Goal: Use online tool/utility: Utilize a website feature to perform a specific function

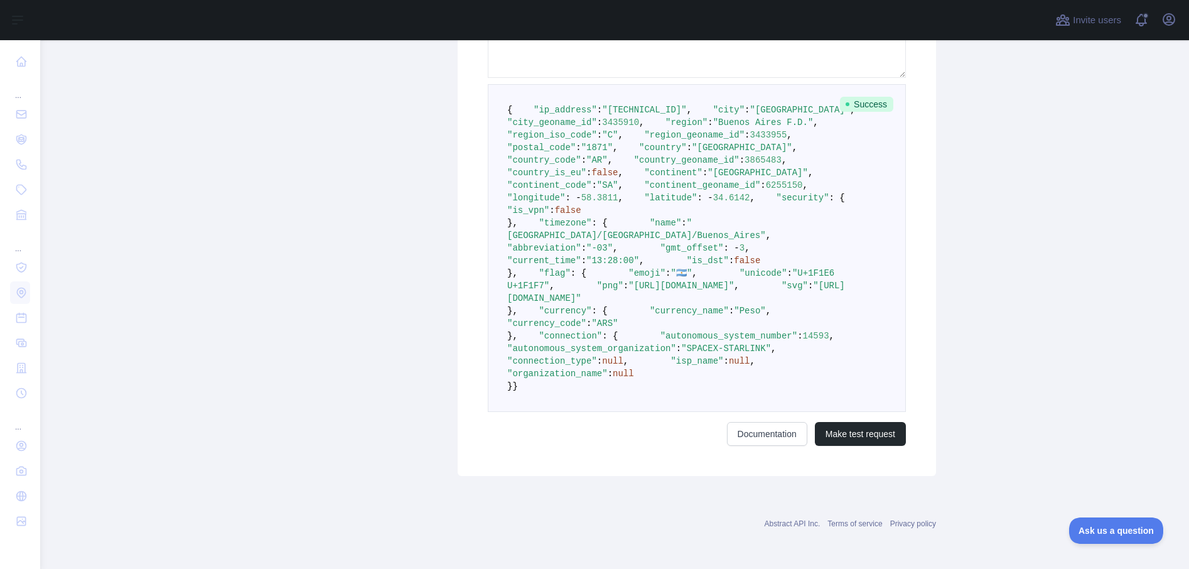
scroll to position [692, 0]
click at [850, 446] on button "Make test request" at bounding box center [860, 434] width 91 height 24
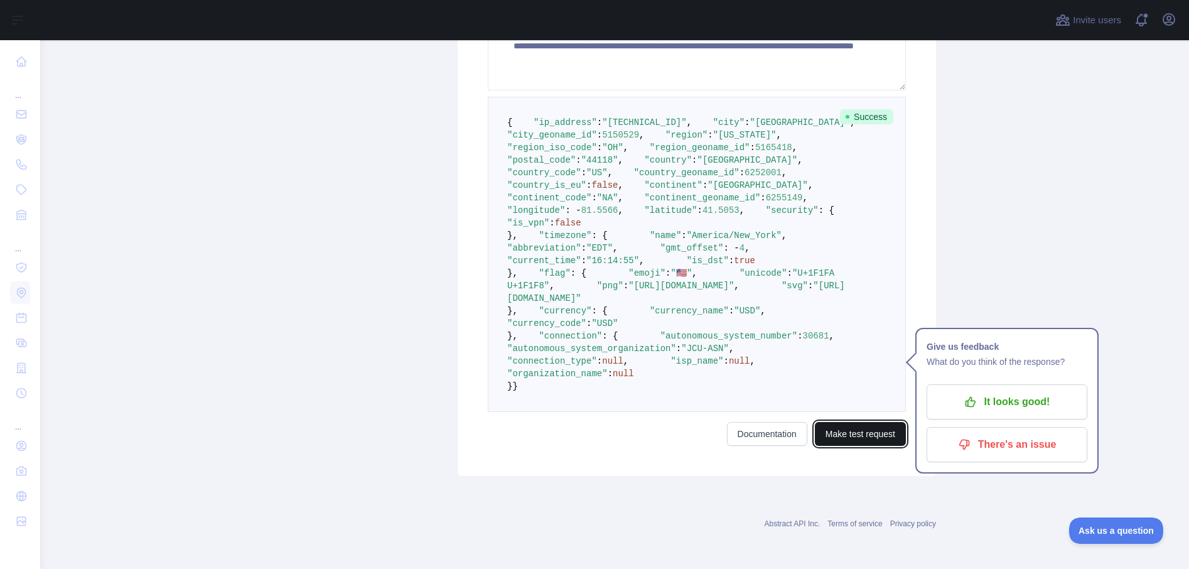
click at [850, 446] on button "Make test request" at bounding box center [860, 434] width 91 height 24
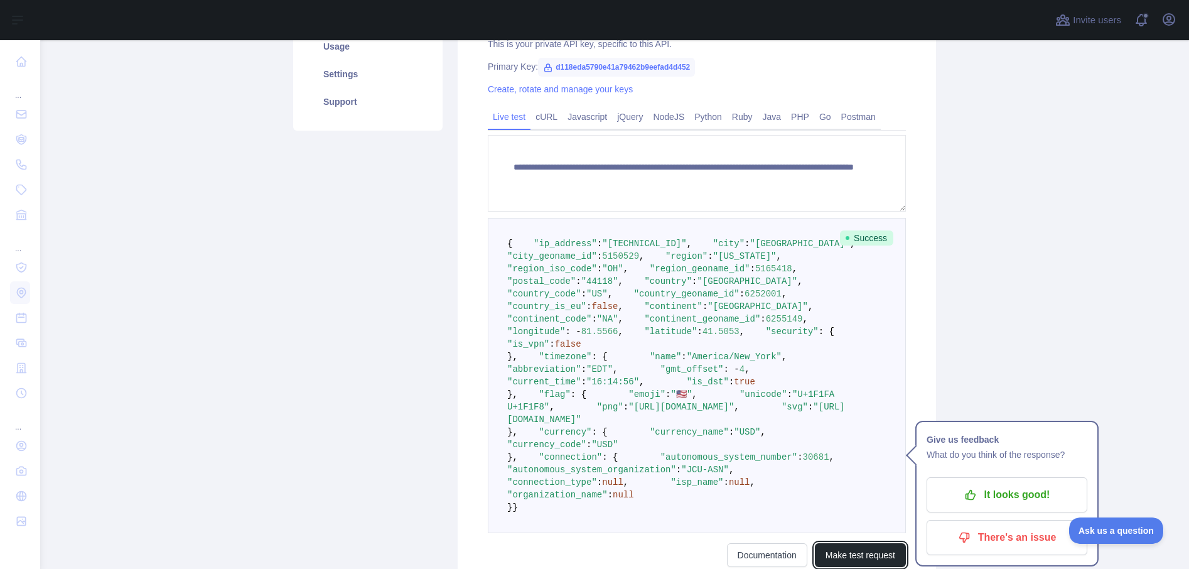
scroll to position [286, 0]
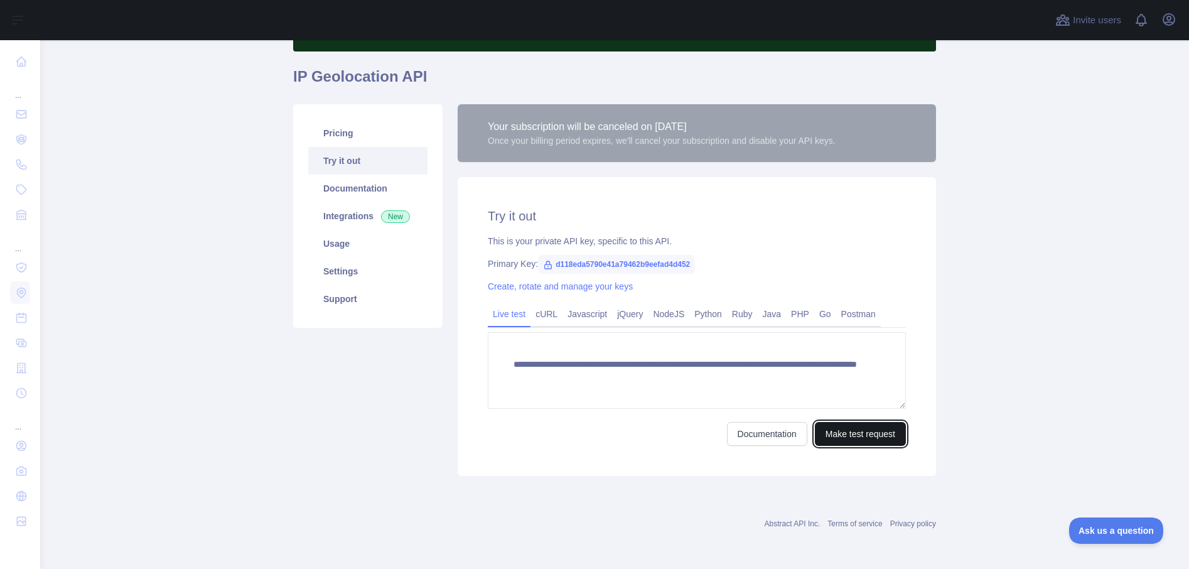
click at [863, 438] on button "Make test request" at bounding box center [860, 434] width 91 height 24
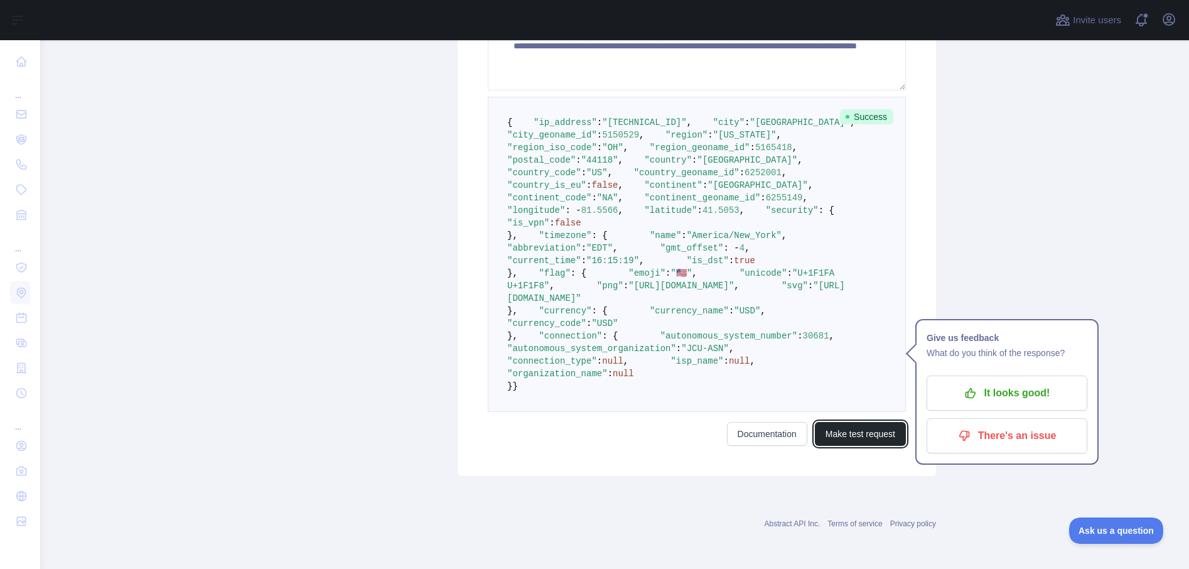
scroll to position [684, 0]
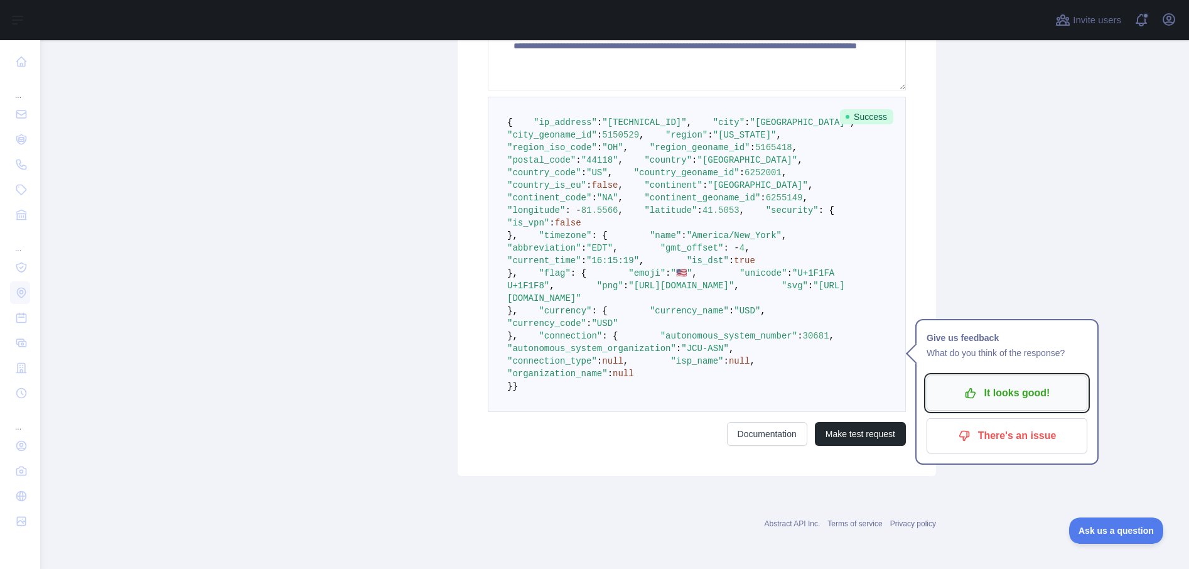
click at [1004, 382] on p "It looks good!" at bounding box center [1007, 392] width 142 height 21
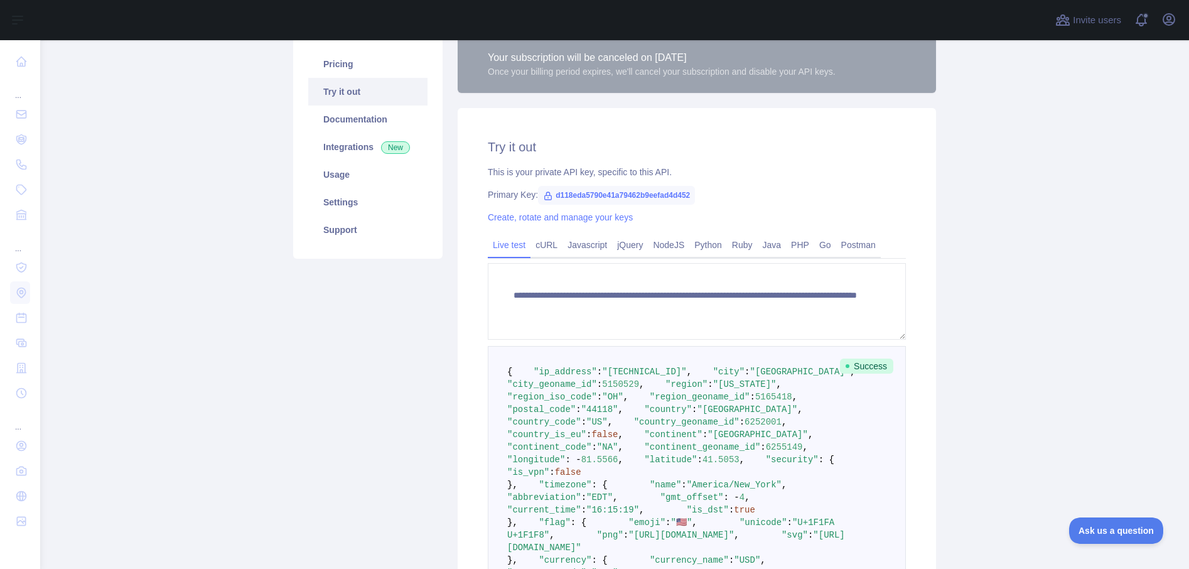
scroll to position [0, 0]
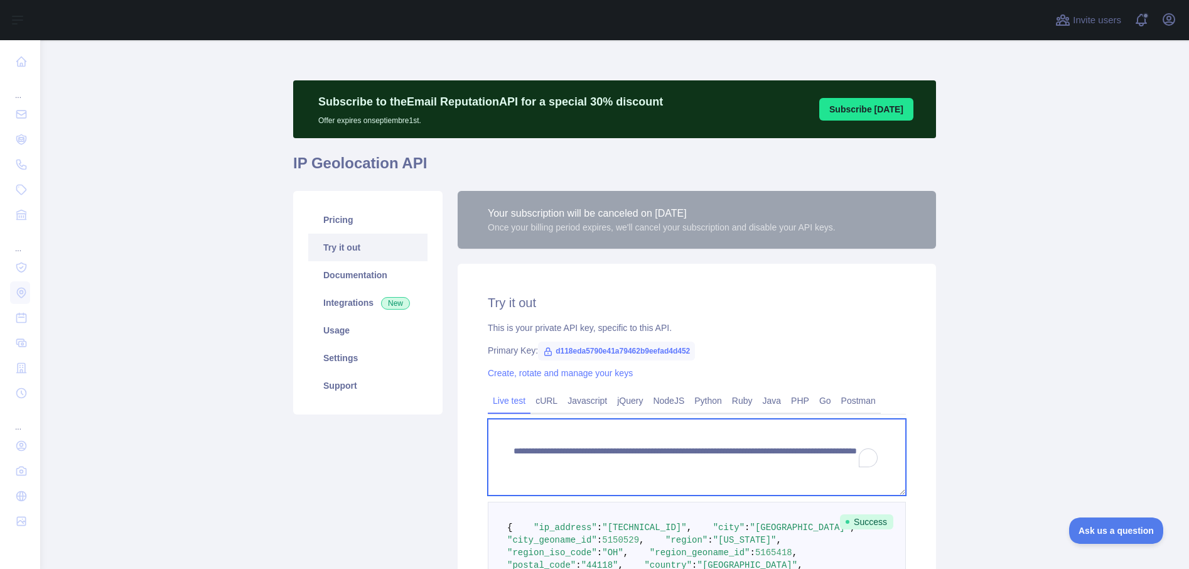
drag, startPoint x: 767, startPoint y: 463, endPoint x: 844, endPoint y: 463, distance: 77.2
click at [844, 463] on textarea "**********" at bounding box center [697, 457] width 418 height 77
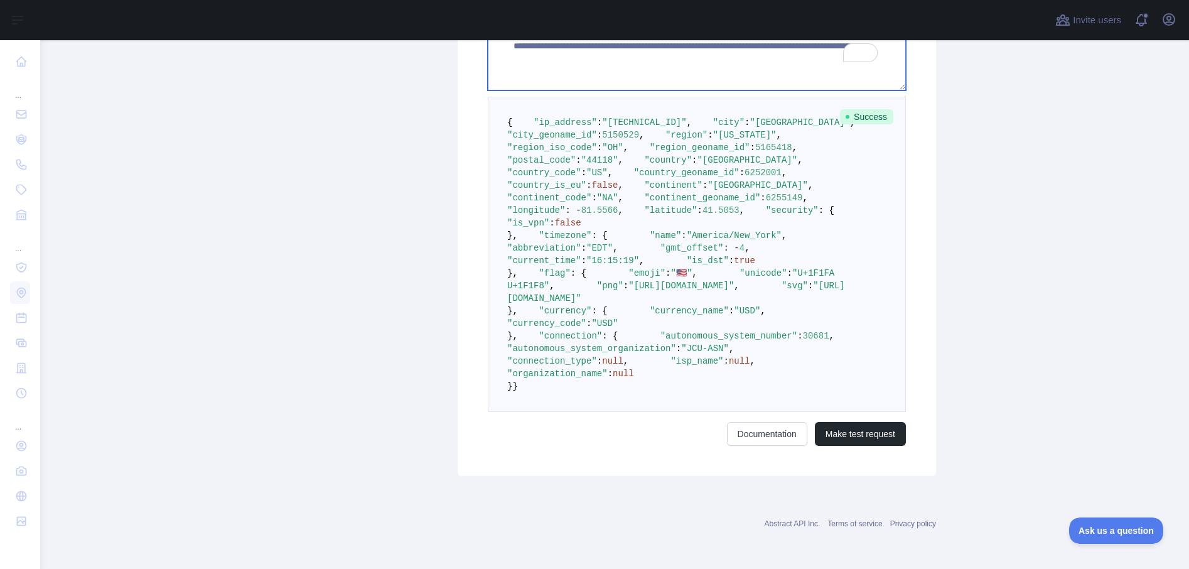
scroll to position [719, 0]
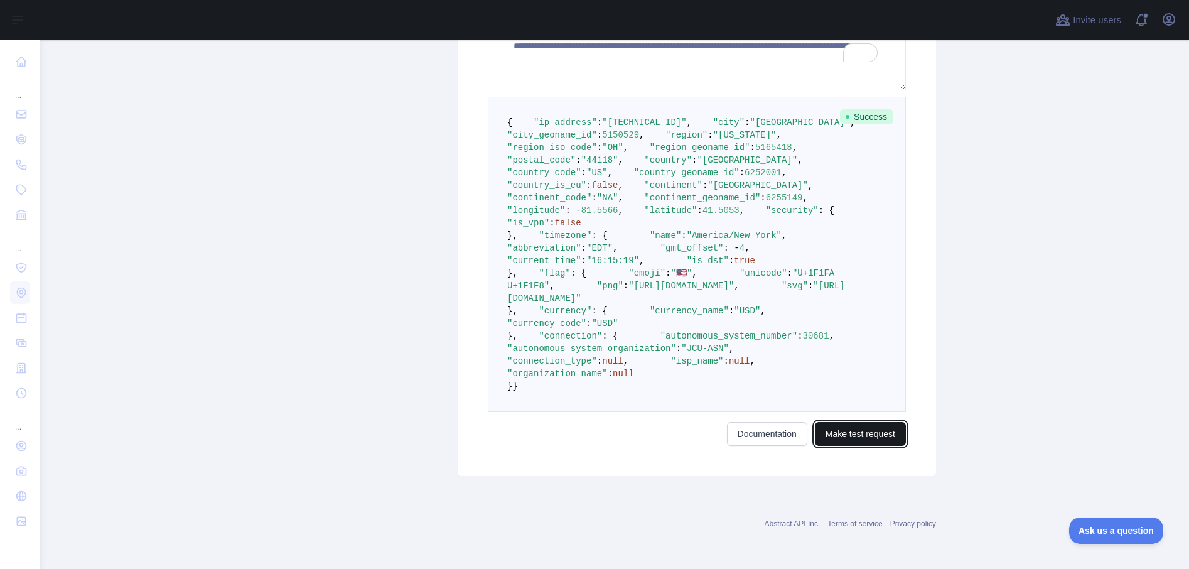
click at [853, 433] on button "Make test request" at bounding box center [860, 434] width 91 height 24
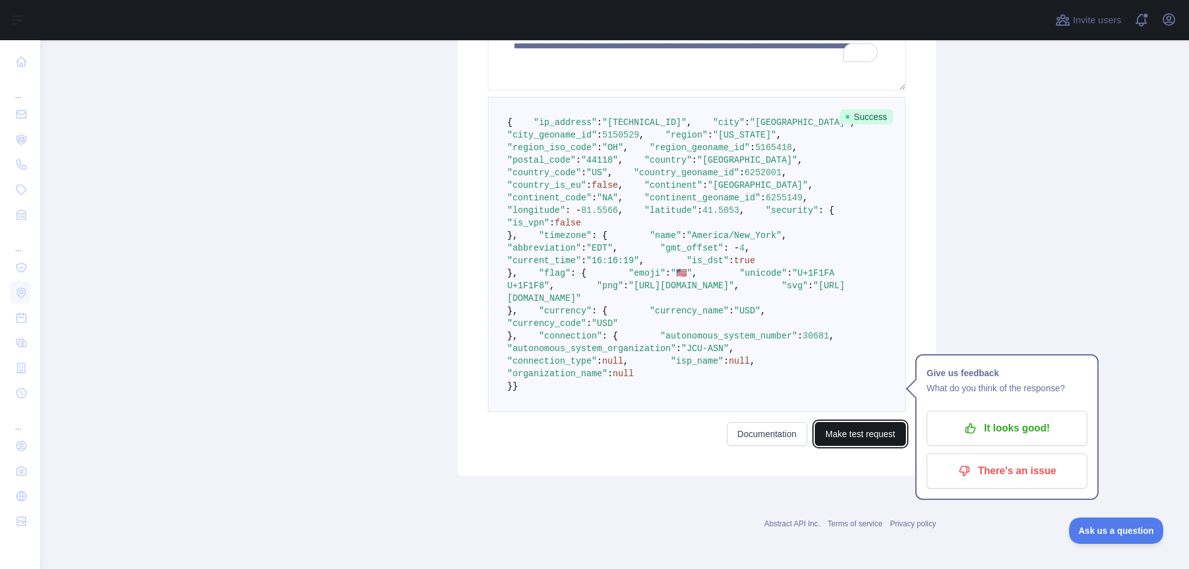
click at [853, 433] on button "Make test request" at bounding box center [860, 434] width 91 height 24
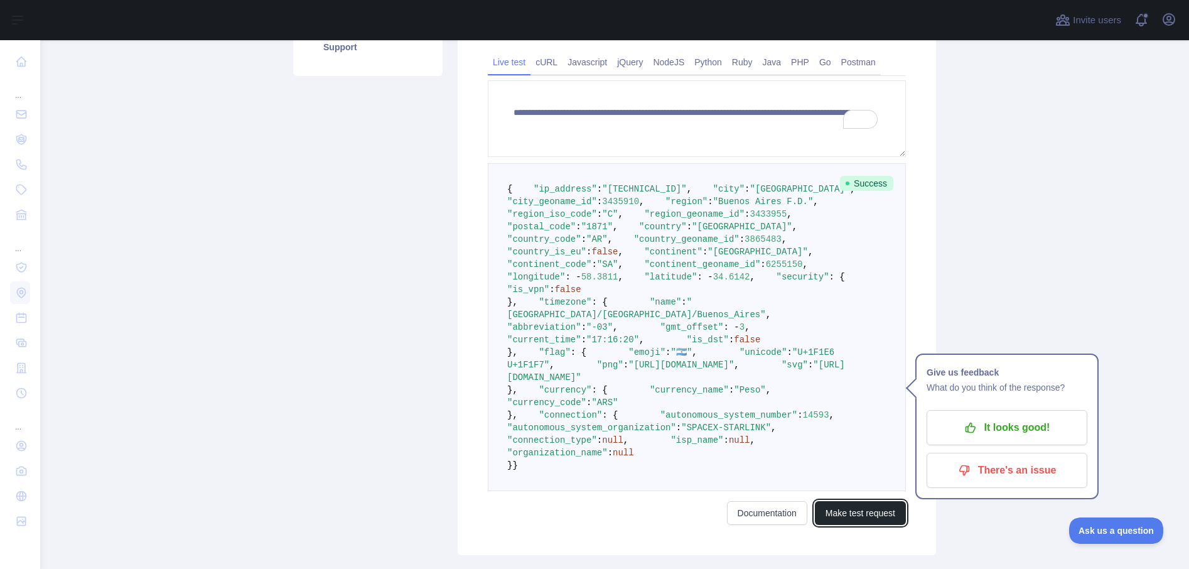
scroll to position [269, 0]
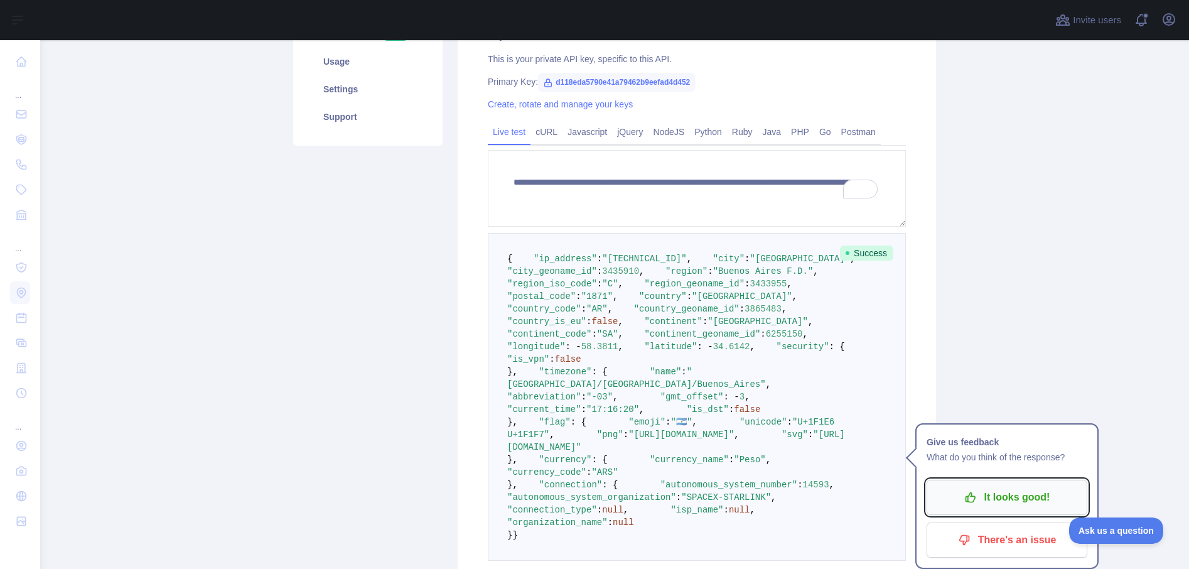
click at [975, 484] on button "It looks good!" at bounding box center [1007, 497] width 161 height 35
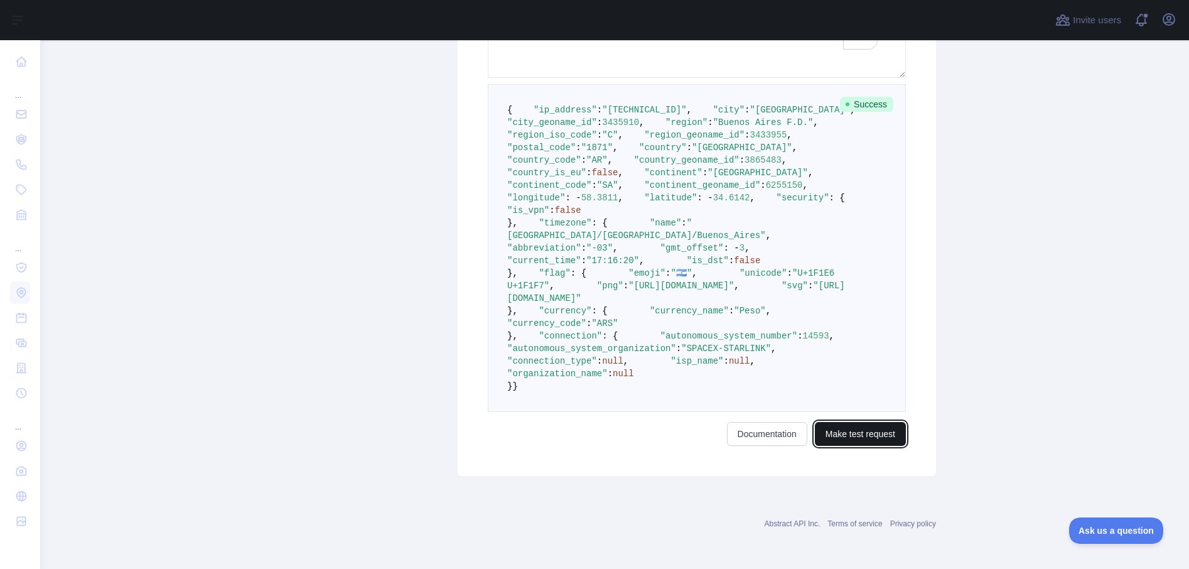
click at [855, 437] on button "Make test request" at bounding box center [860, 434] width 91 height 24
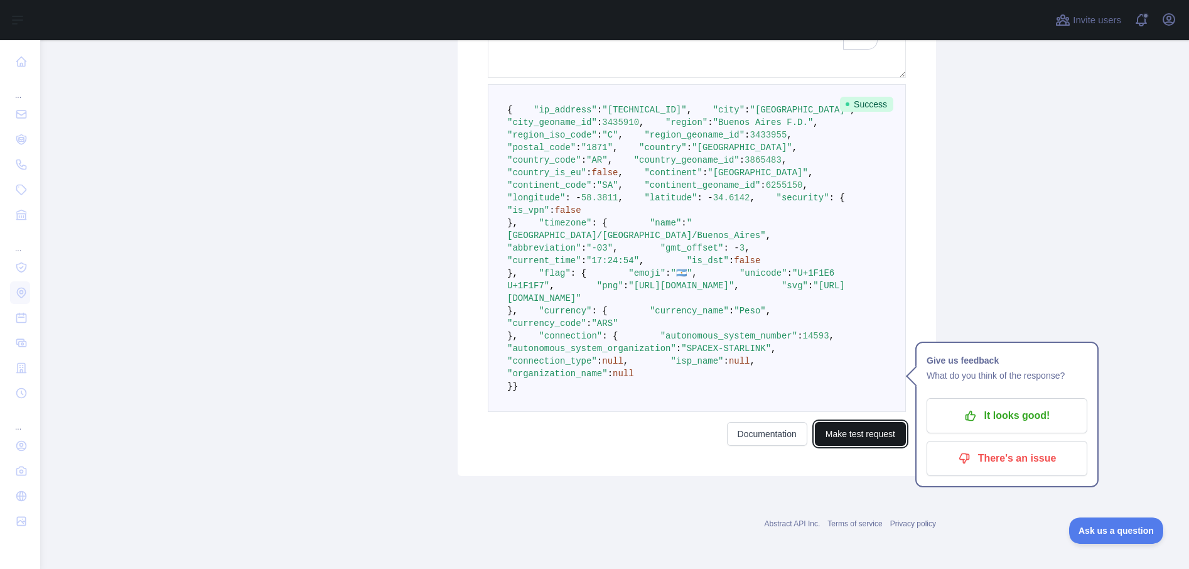
click at [855, 437] on button "Make test request" at bounding box center [860, 434] width 91 height 24
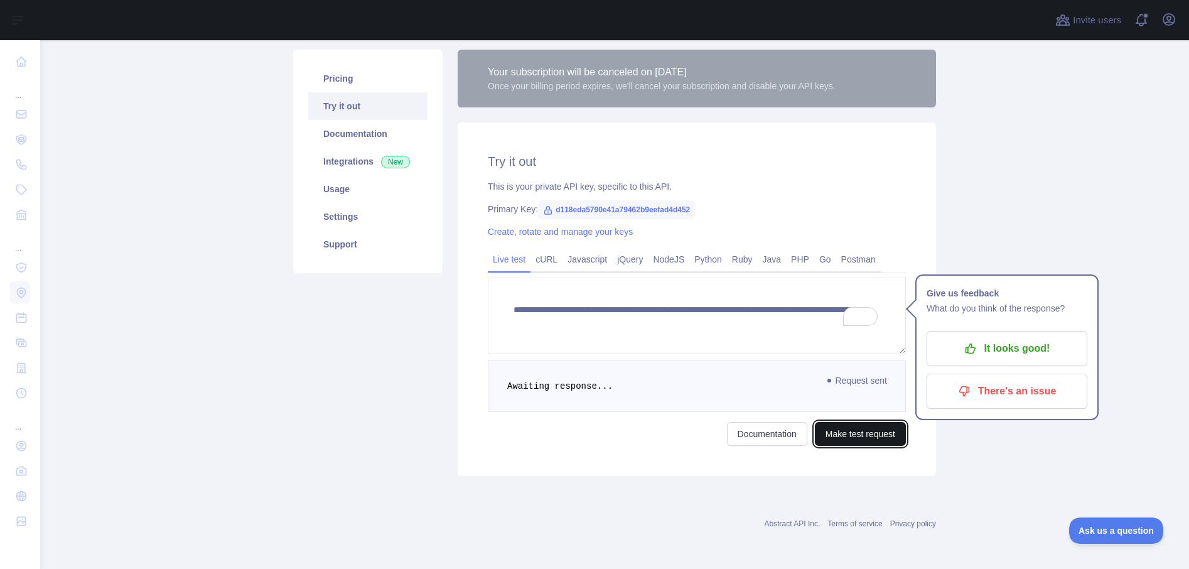
click at [855, 437] on button "Make test request" at bounding box center [860, 434] width 91 height 24
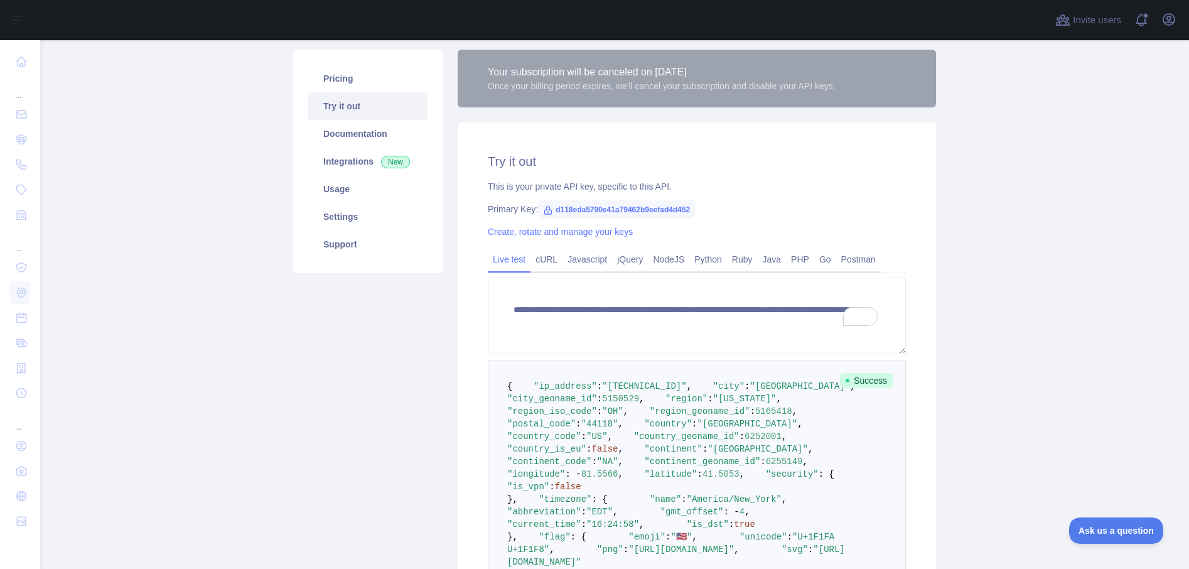
scroll to position [719, 0]
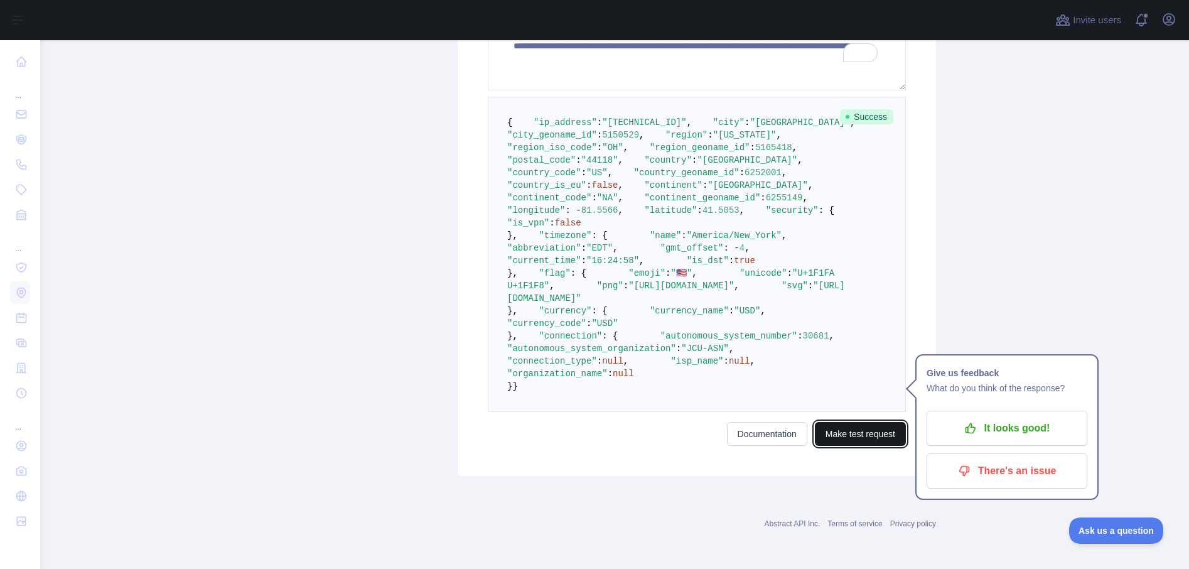
click at [855, 437] on button "Make test request" at bounding box center [860, 434] width 91 height 24
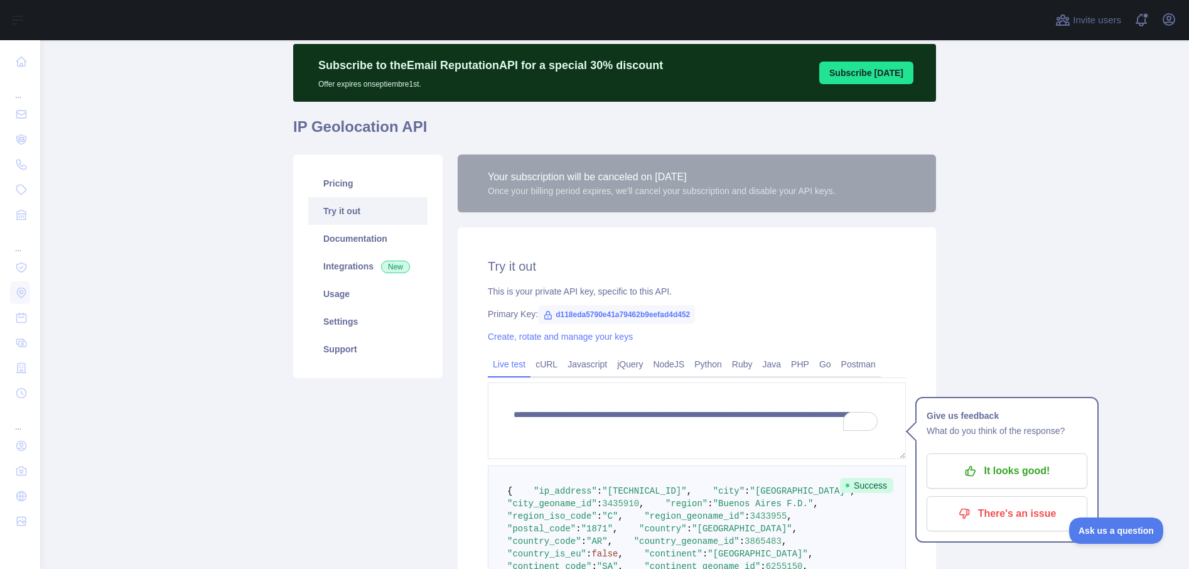
scroll to position [10, 0]
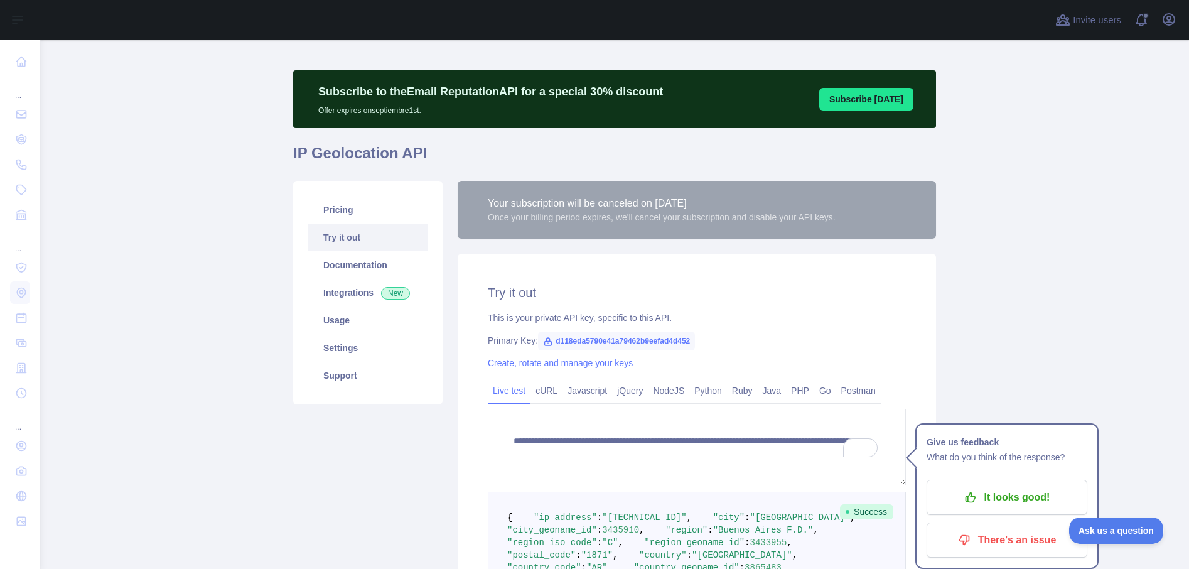
click at [1024, 335] on main "**********" at bounding box center [614, 304] width 1149 height 529
click at [980, 500] on p "It looks good!" at bounding box center [1007, 497] width 142 height 21
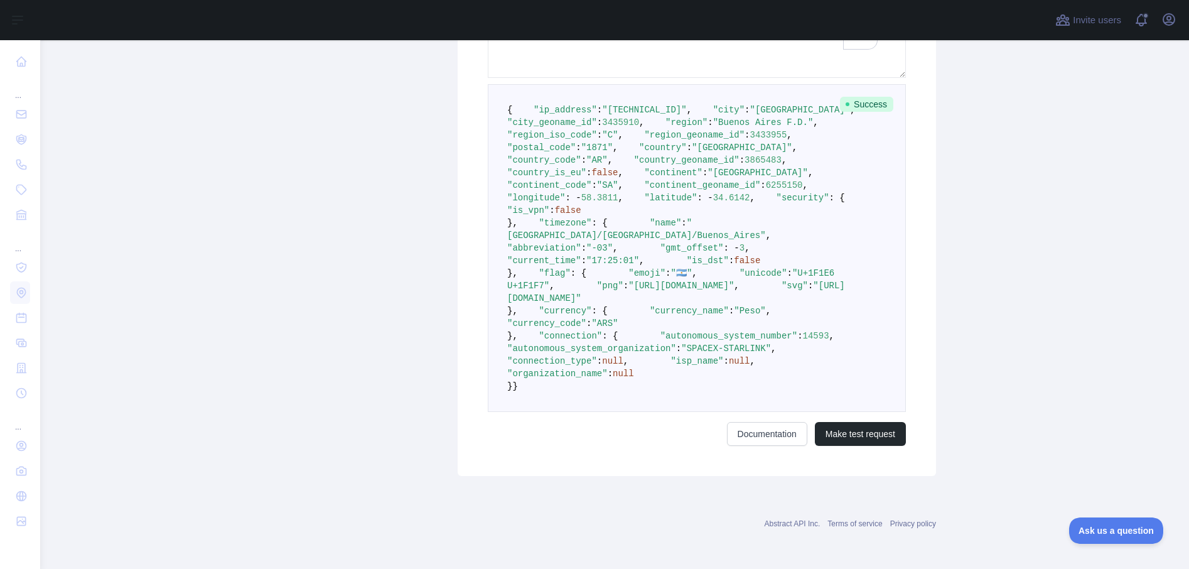
scroll to position [669, 0]
click at [875, 446] on button "Make test request" at bounding box center [860, 434] width 91 height 24
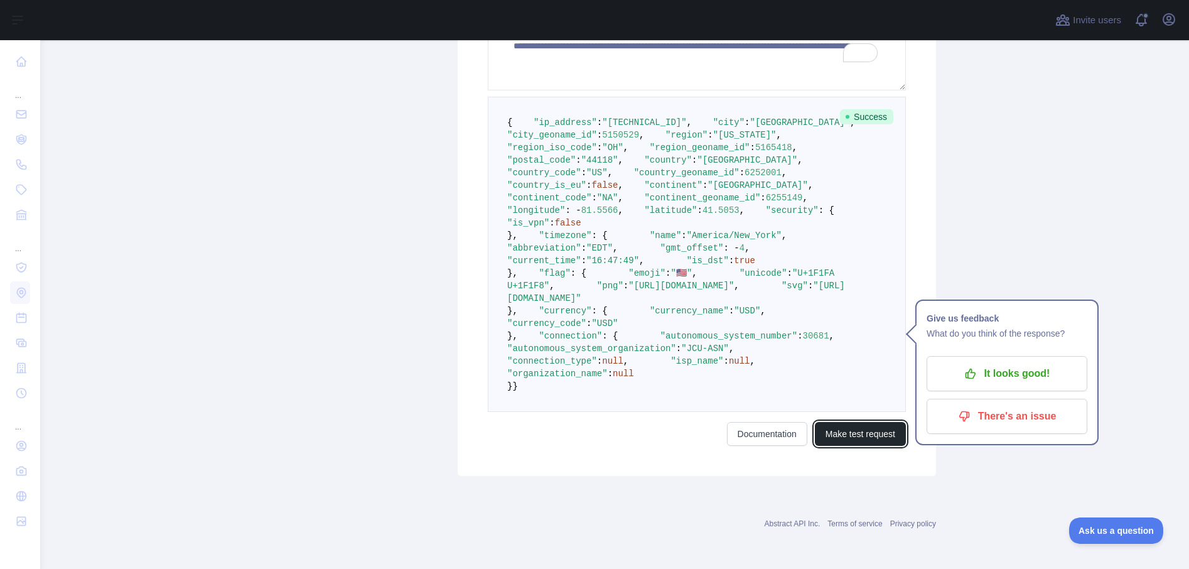
scroll to position [719, 0]
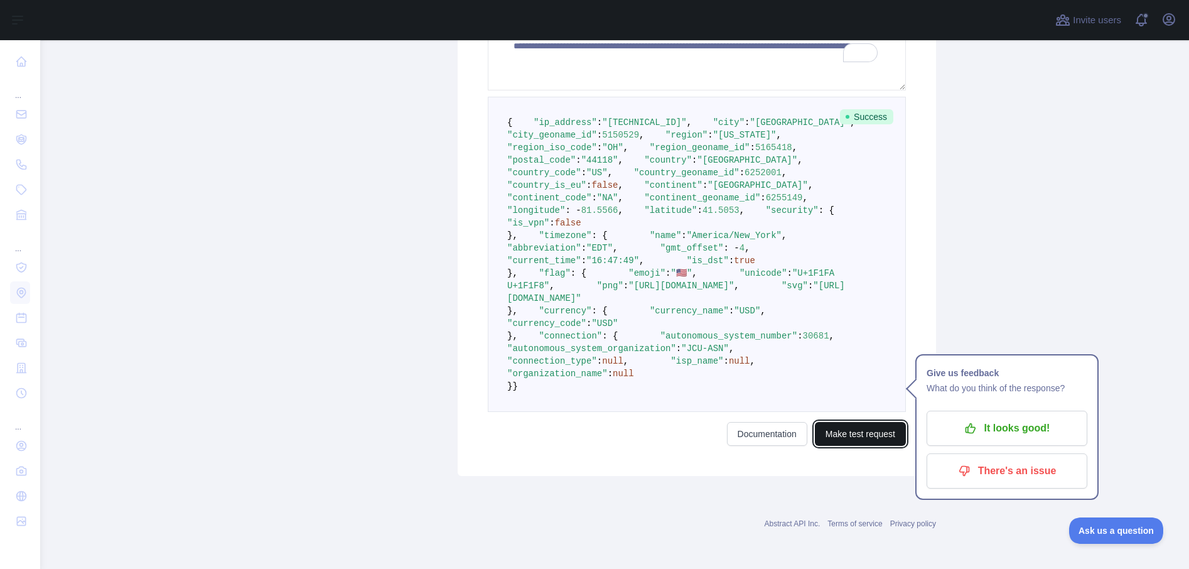
click at [856, 434] on button "Make test request" at bounding box center [860, 434] width 91 height 24
click at [858, 434] on button "Make test request" at bounding box center [860, 434] width 91 height 24
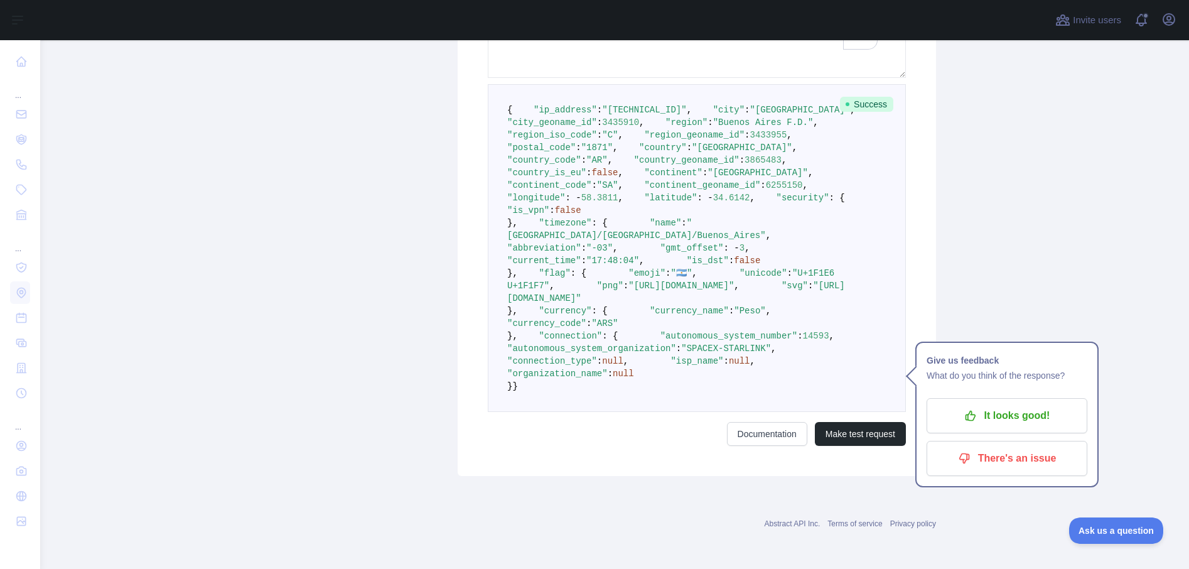
click at [1009, 282] on main "**********" at bounding box center [614, 304] width 1149 height 529
click at [1001, 304] on main "**********" at bounding box center [614, 304] width 1149 height 529
click at [995, 405] on p "It looks good!" at bounding box center [1007, 415] width 142 height 21
